Goal: Task Accomplishment & Management: Manage account settings

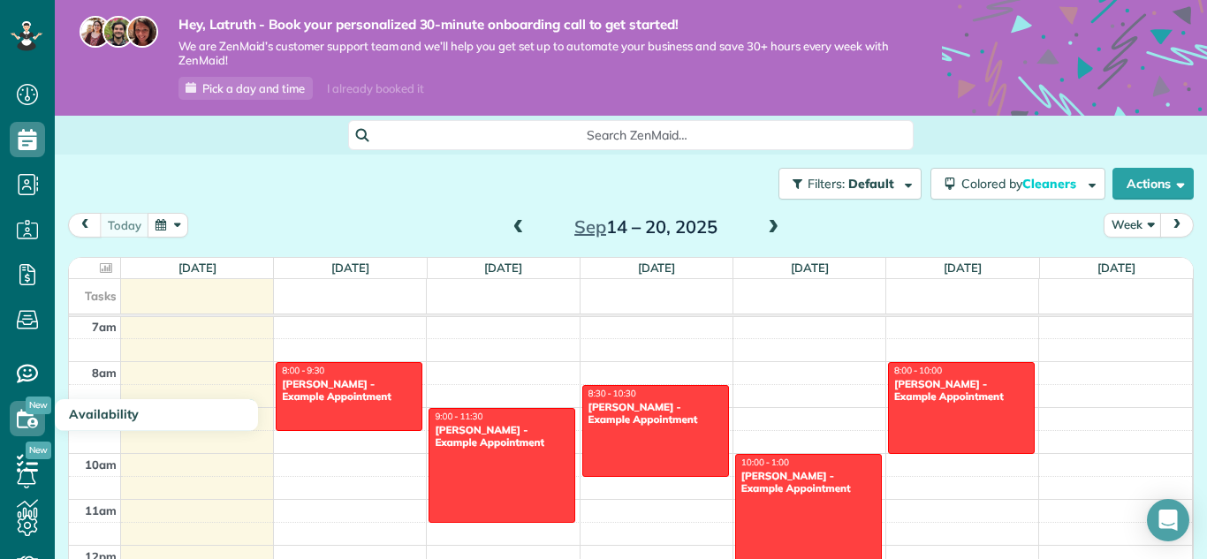
click at [71, 417] on span "Availability" at bounding box center [104, 415] width 70 height 16
click at [30, 422] on use at bounding box center [27, 418] width 21 height 19
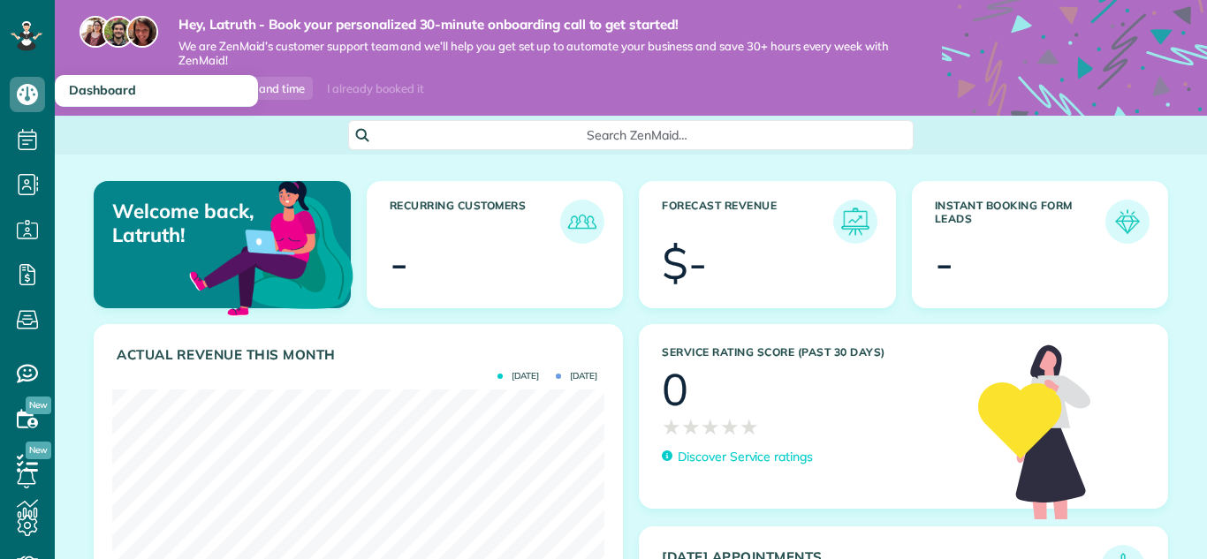
scroll to position [218, 492]
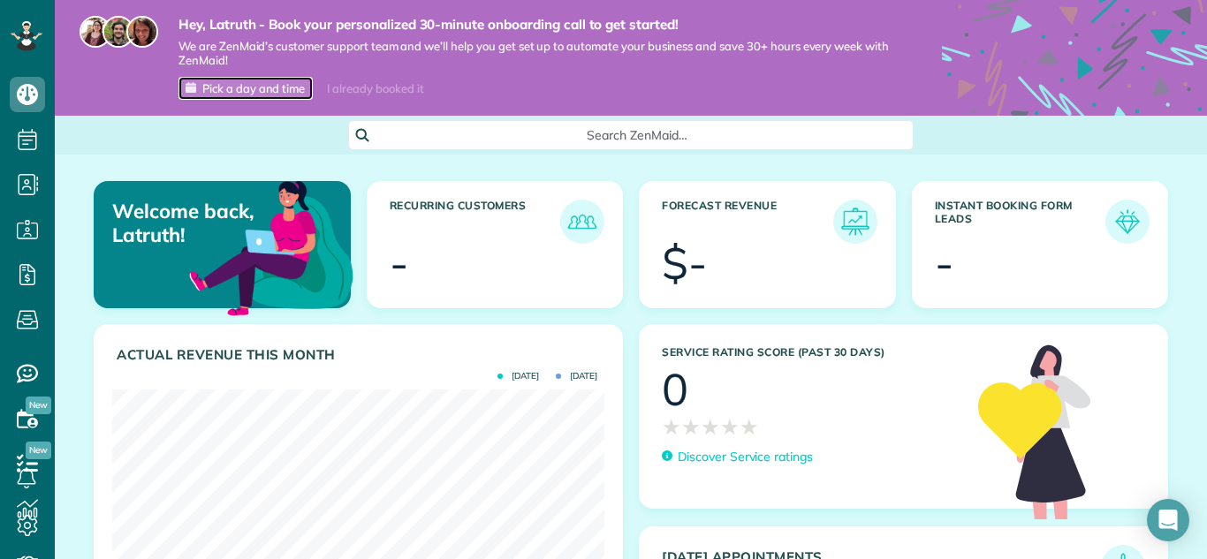
click at [232, 90] on span "Pick a day and time" at bounding box center [253, 88] width 103 height 14
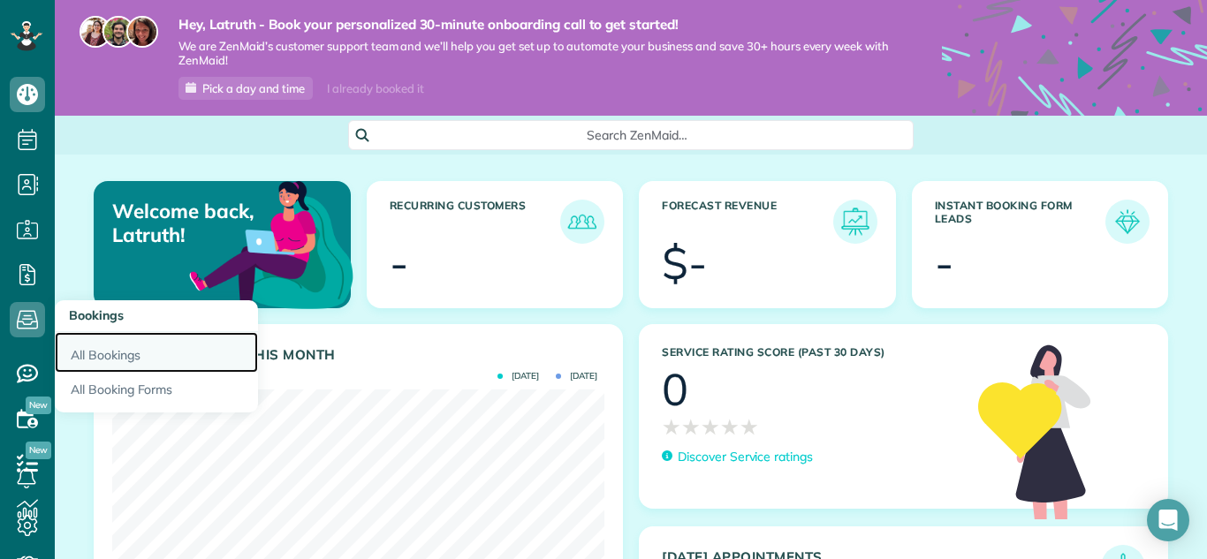
click at [104, 361] on link "All Bookings" at bounding box center [156, 352] width 203 height 41
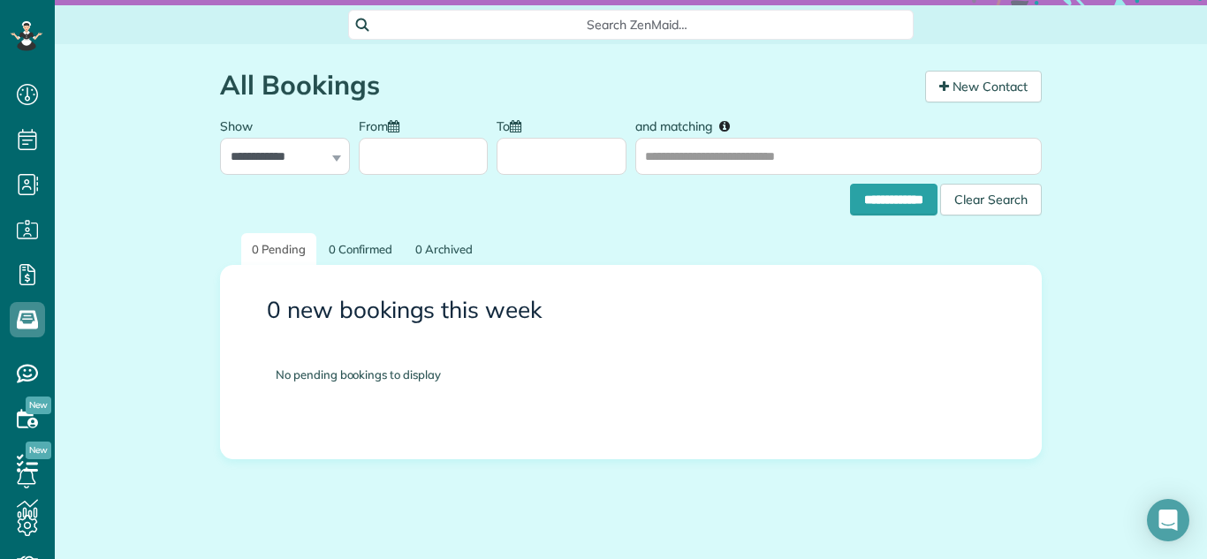
scroll to position [109, 0]
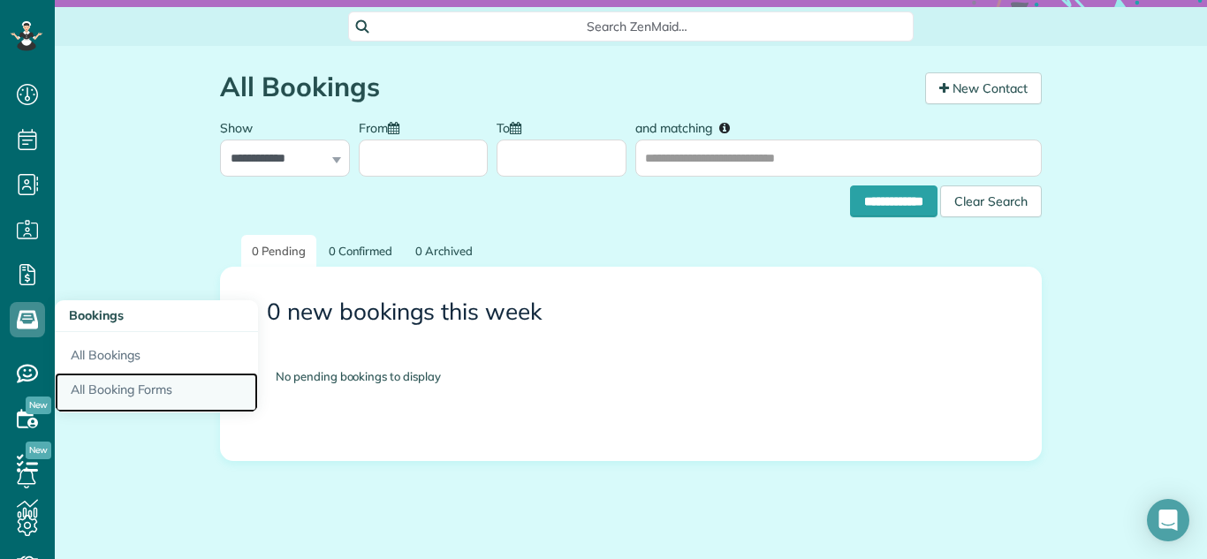
click at [97, 384] on link "All Booking Forms" at bounding box center [156, 393] width 203 height 41
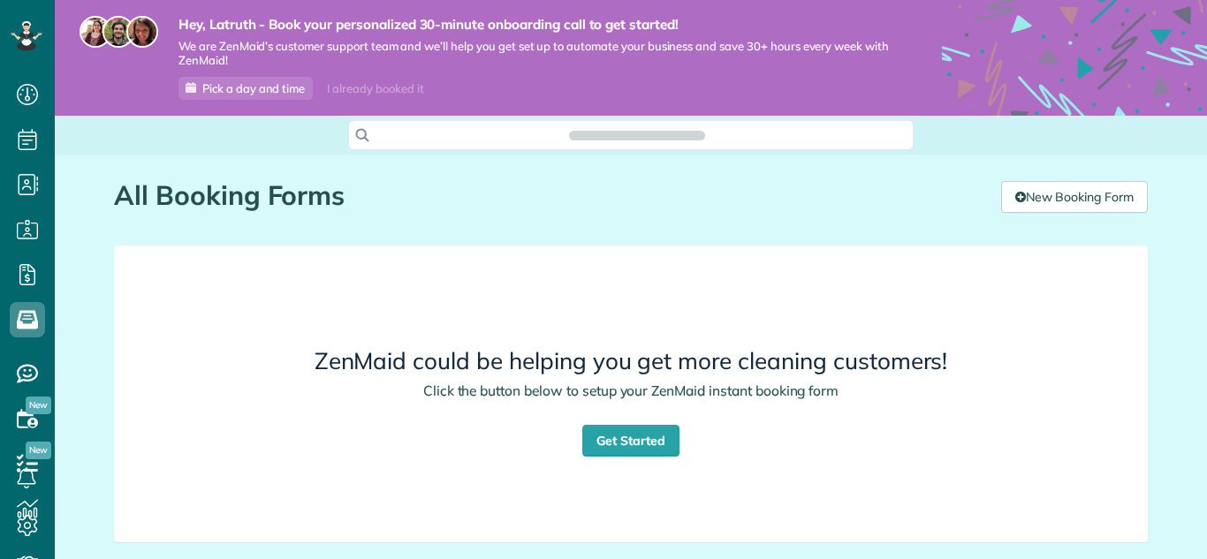
scroll to position [8, 8]
click at [596, 444] on link "Get Started" at bounding box center [630, 441] width 97 height 32
click at [607, 443] on link "Get Started" at bounding box center [630, 441] width 97 height 32
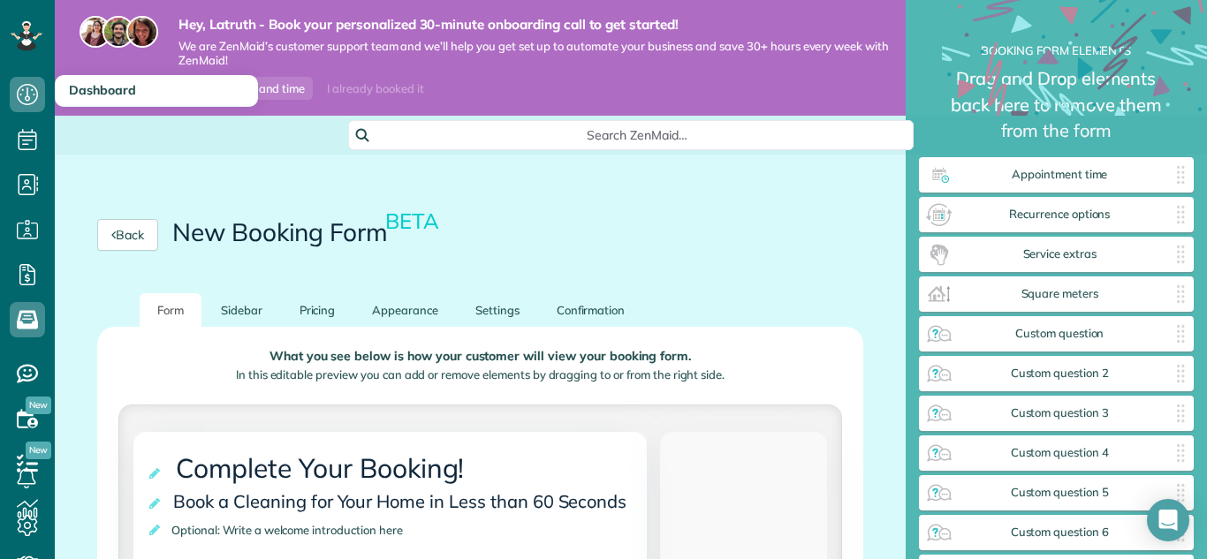
click at [101, 89] on span "Dashboard" at bounding box center [102, 90] width 67 height 16
click at [111, 100] on h3 "Dashboard" at bounding box center [156, 91] width 203 height 32
click at [111, 99] on h3 "Dashboard" at bounding box center [156, 91] width 203 height 32
click at [111, 96] on span "Dashboard" at bounding box center [102, 90] width 67 height 16
click at [35, 101] on icon at bounding box center [27, 94] width 35 height 35
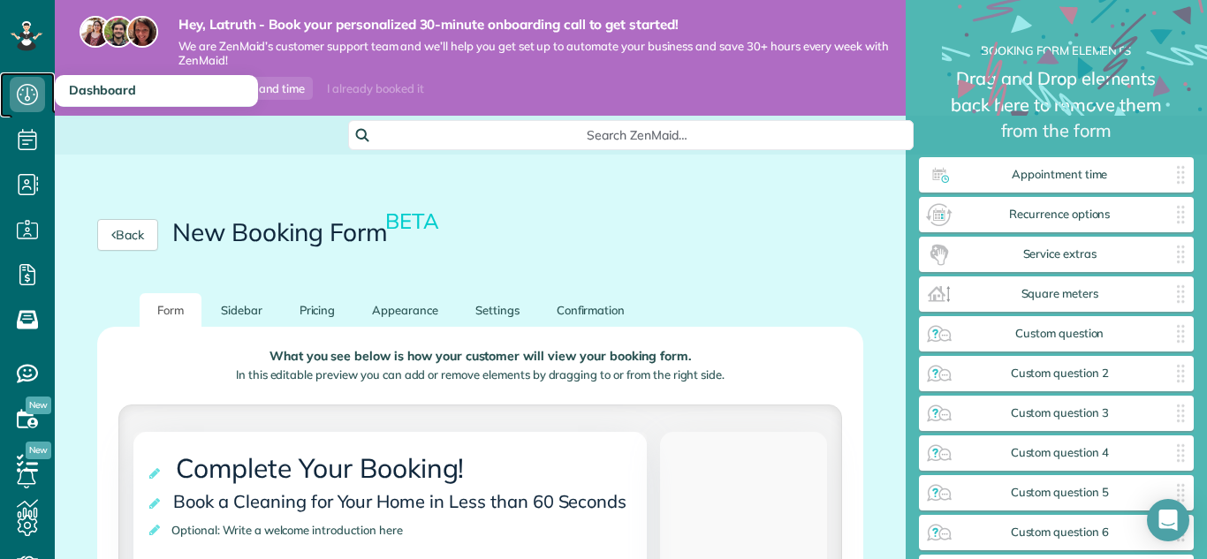
click at [35, 101] on icon at bounding box center [27, 94] width 35 height 35
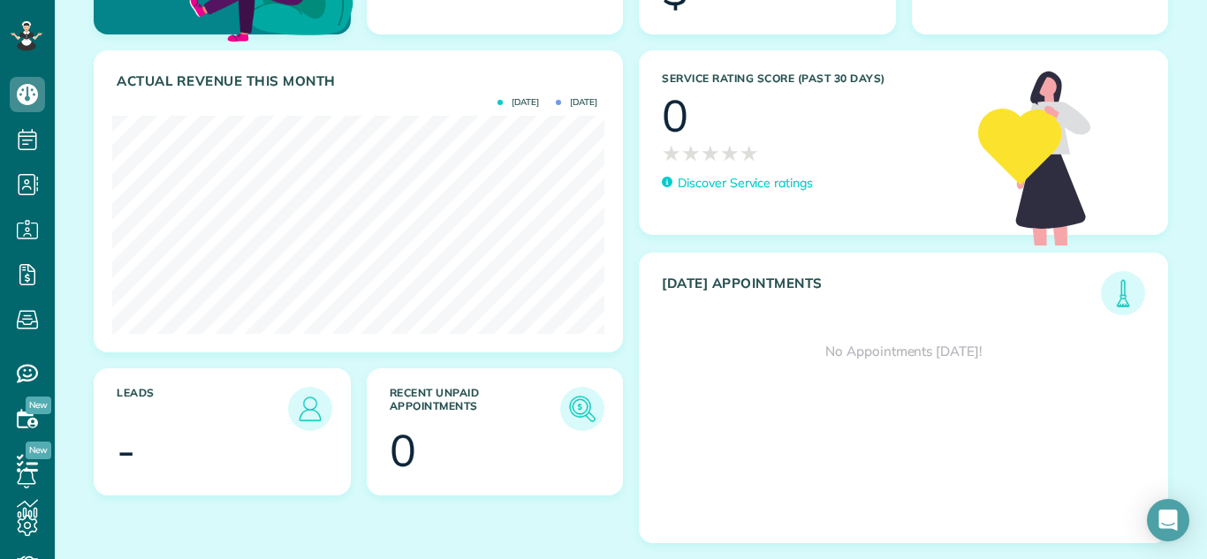
scroll to position [107, 0]
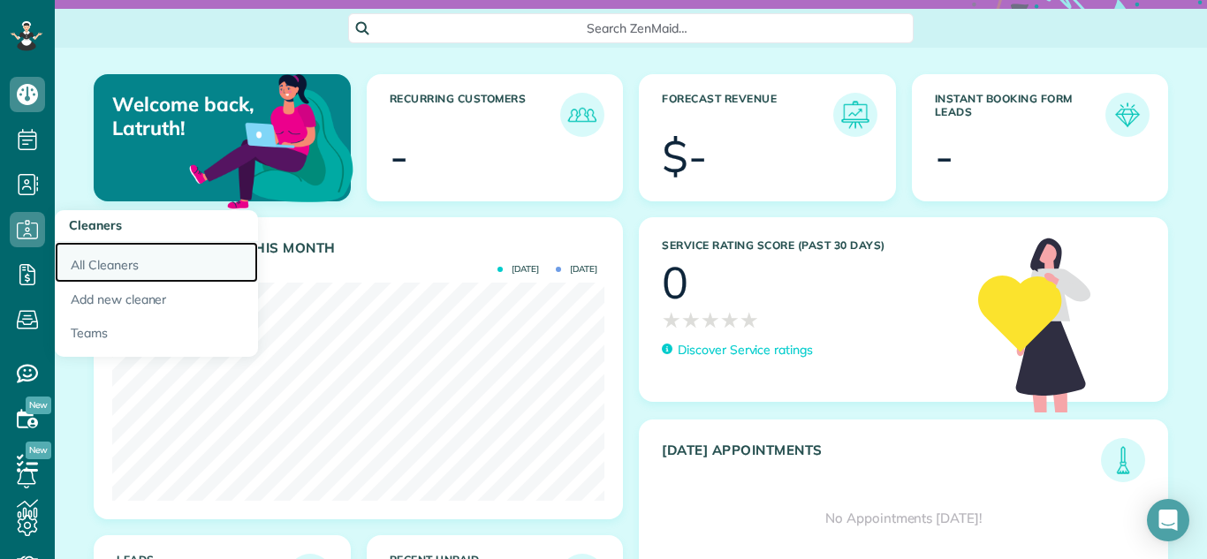
click at [82, 264] on link "All Cleaners" at bounding box center [156, 262] width 203 height 41
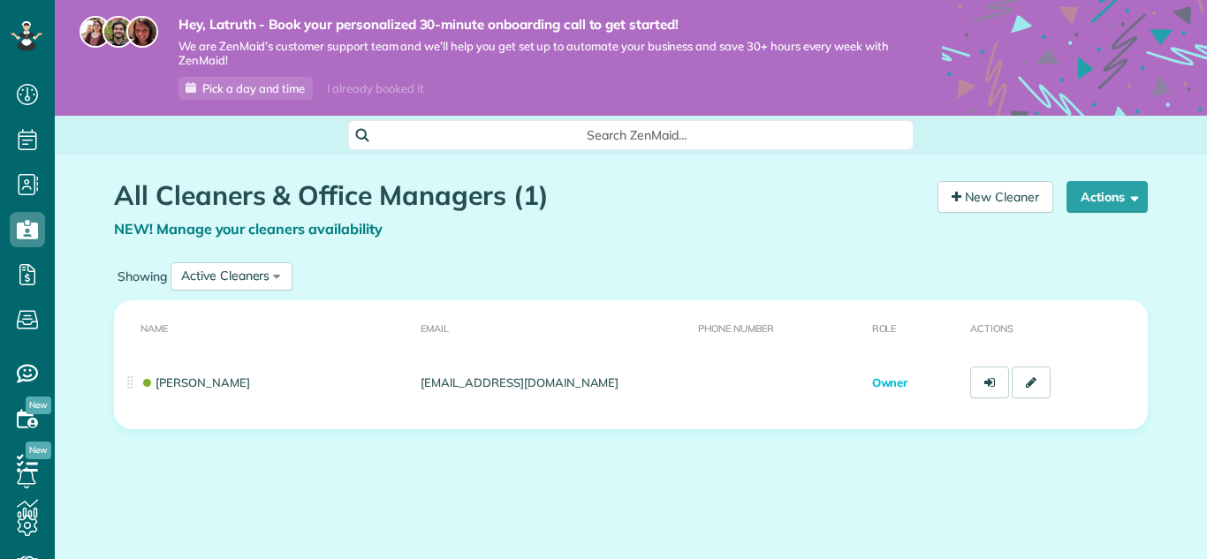
scroll to position [8, 8]
click at [23, 282] on icon at bounding box center [27, 274] width 35 height 35
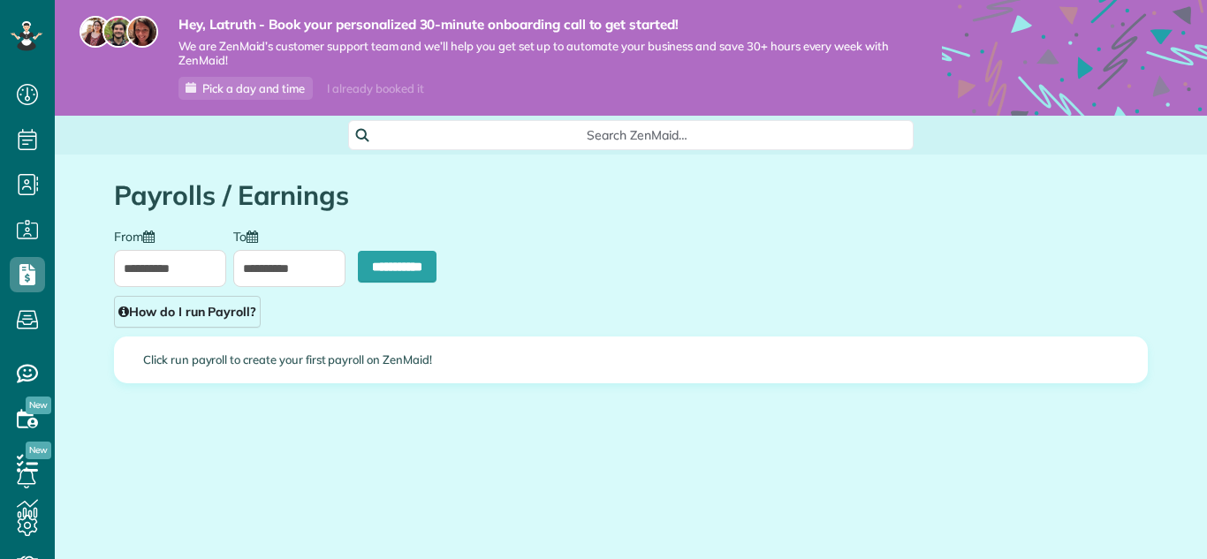
scroll to position [8, 8]
click at [24, 329] on icon at bounding box center [27, 319] width 35 height 35
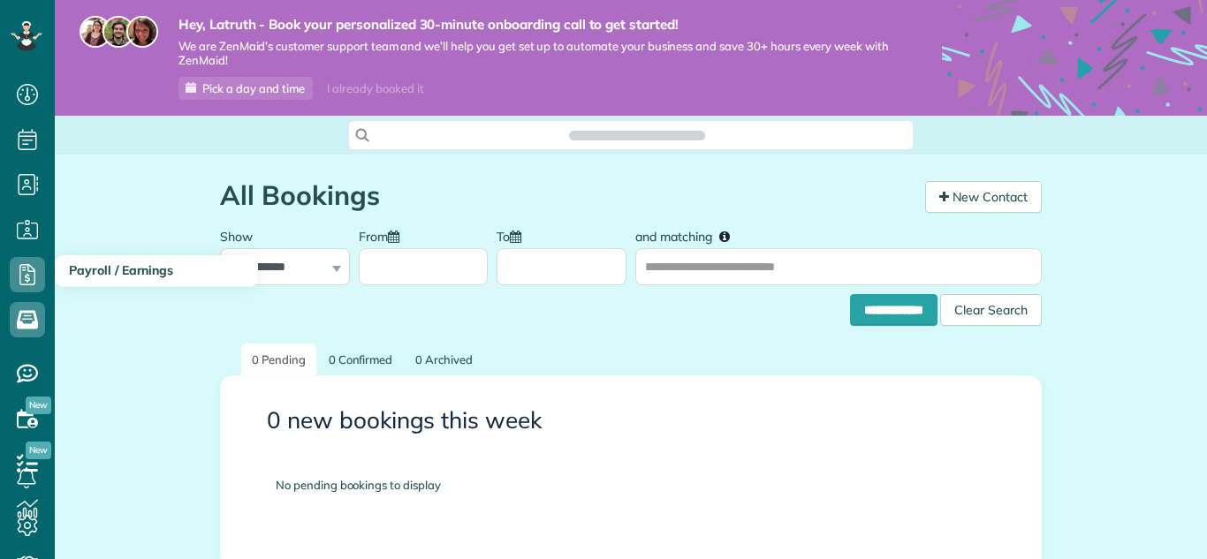
scroll to position [8, 8]
click at [31, 277] on icon at bounding box center [27, 274] width 35 height 35
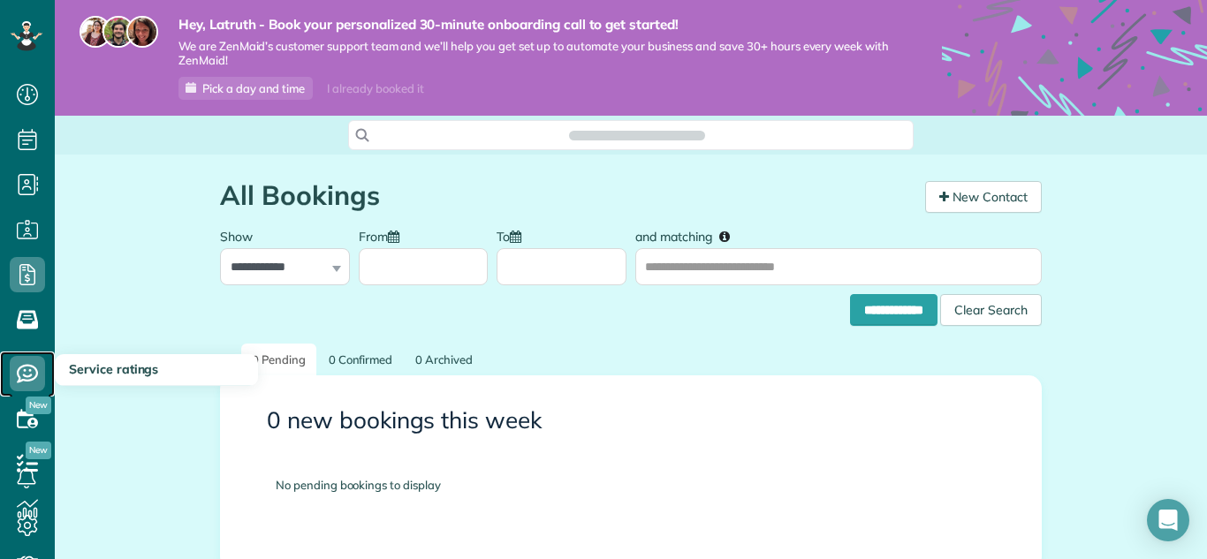
click at [32, 384] on icon at bounding box center [27, 373] width 35 height 35
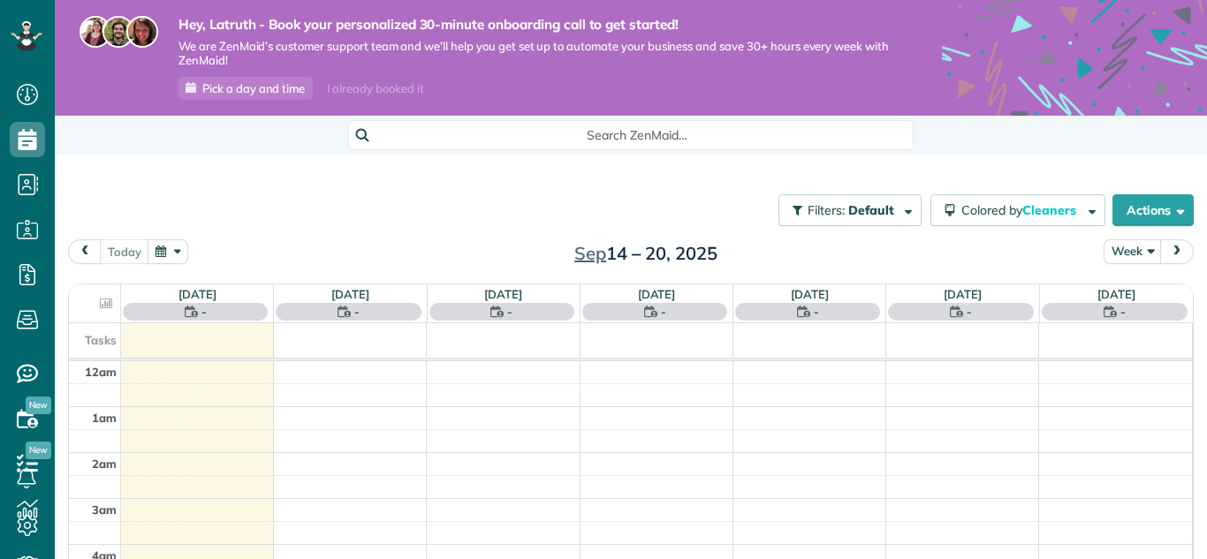
scroll to position [323, 0]
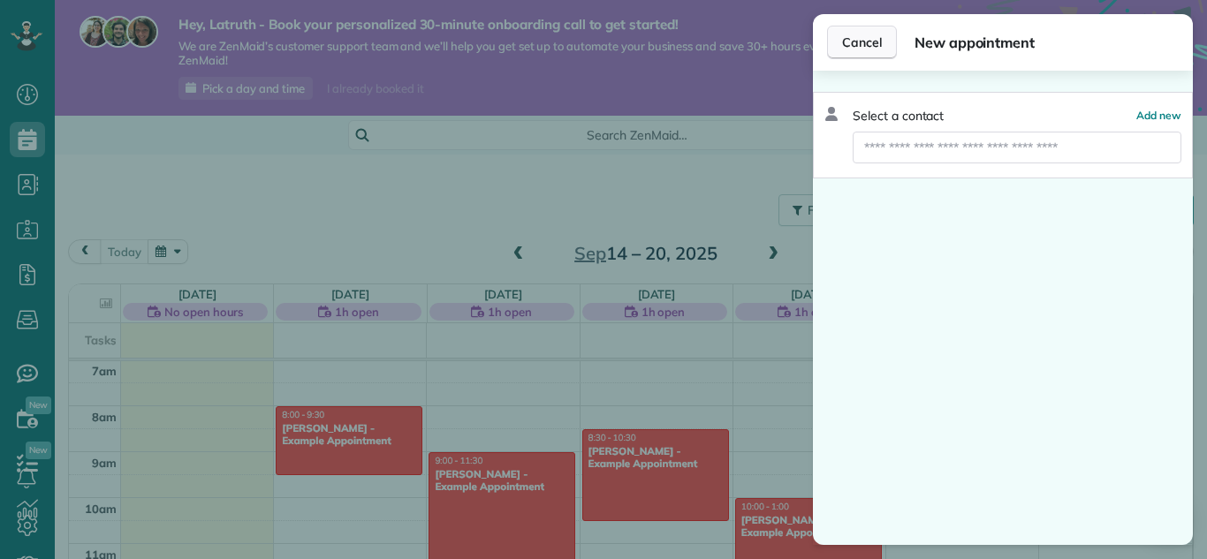
click at [872, 44] on span "Cancel" at bounding box center [862, 43] width 40 height 18
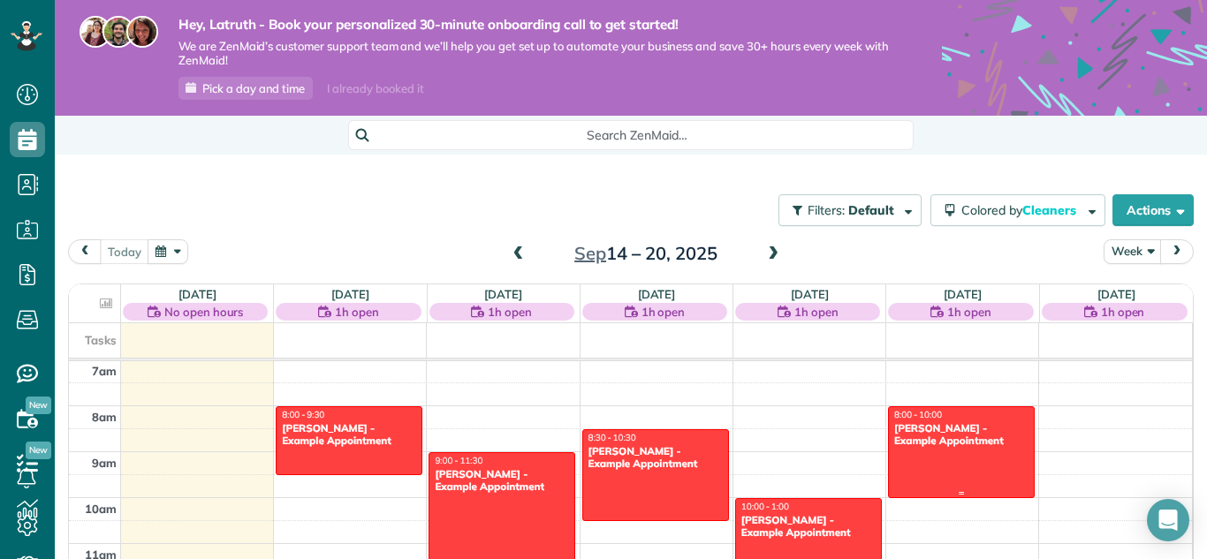
click at [943, 467] on div at bounding box center [961, 452] width 145 height 90
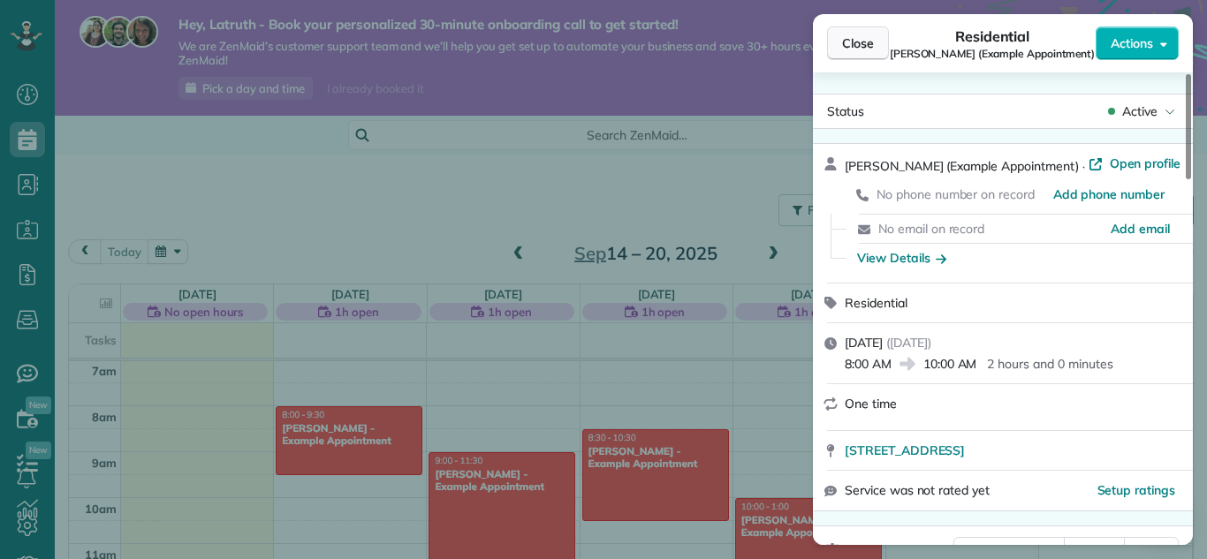
click at [863, 42] on span "Close" at bounding box center [858, 43] width 32 height 18
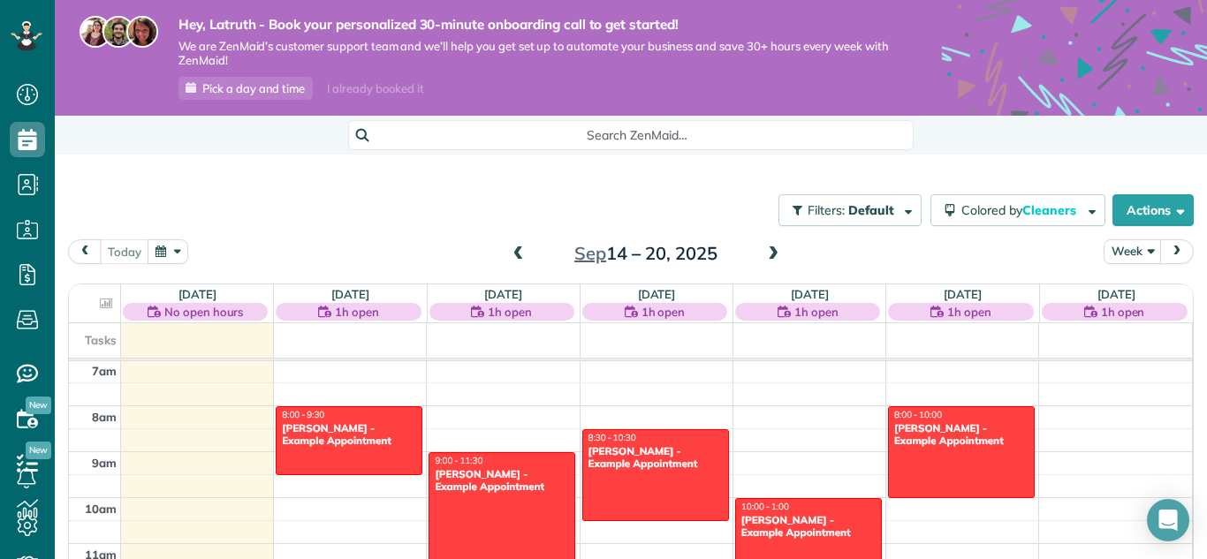
click at [343, 86] on div "I already booked it" at bounding box center [375, 89] width 118 height 22
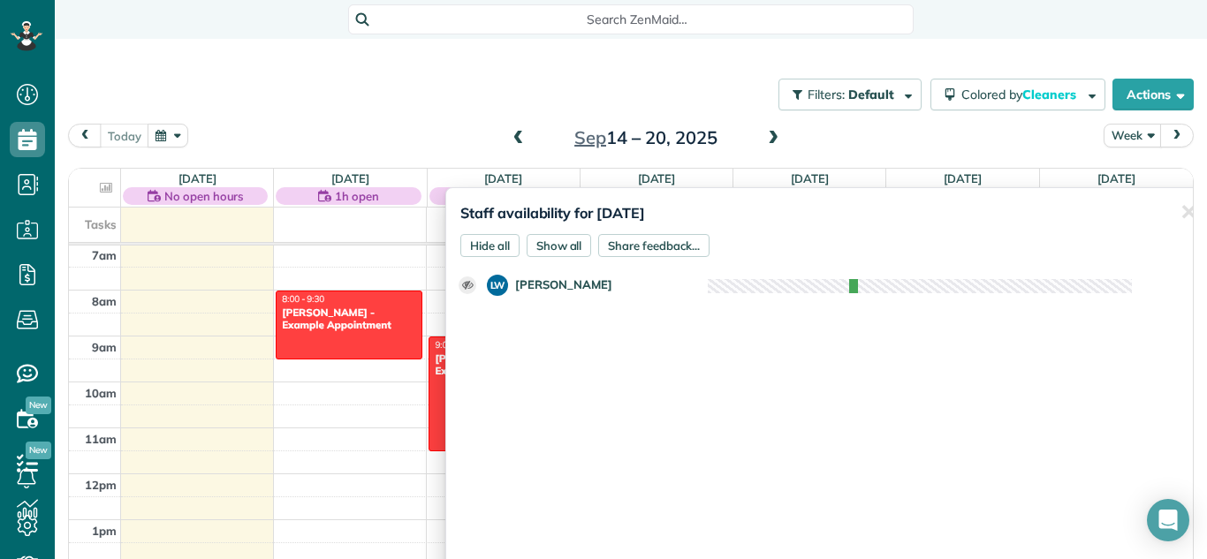
click at [620, 195] on div "Staff availability for September 17, 2025 Hide all Show all Share feedback... ✕…" at bounding box center [830, 396] width 771 height 419
click at [20, 544] on span "Settings" at bounding box center [33, 544] width 47 height 1
